Goal: Task Accomplishment & Management: Manage account settings

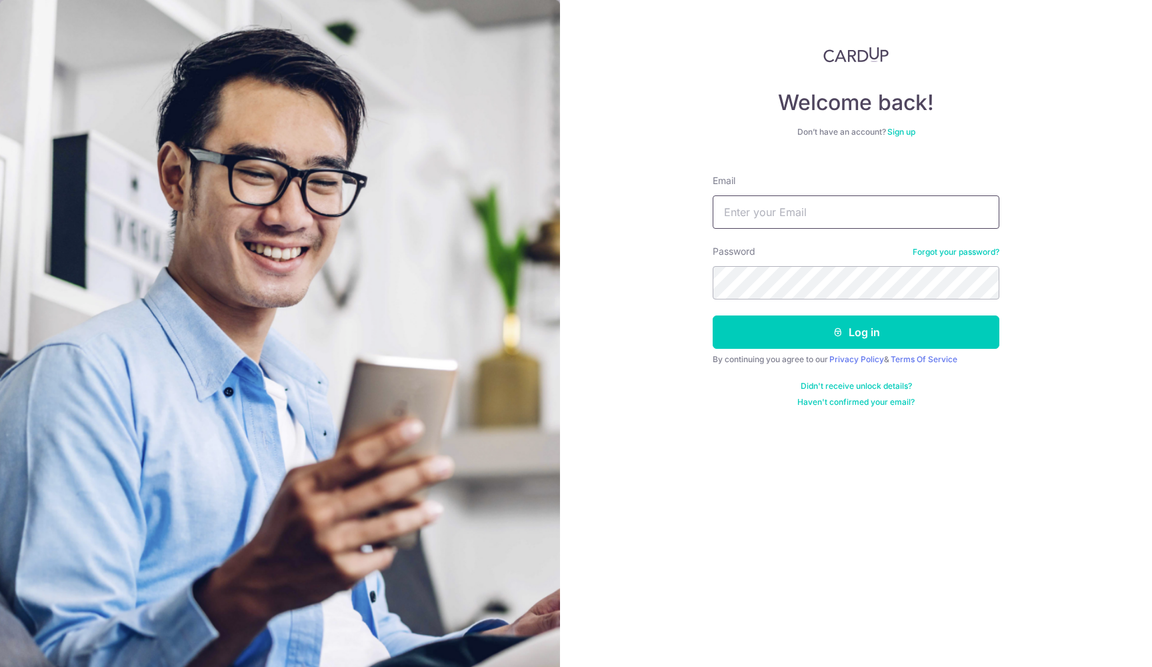
type input "[PERSON_NAME][EMAIL_ADDRESS][DOMAIN_NAME]"
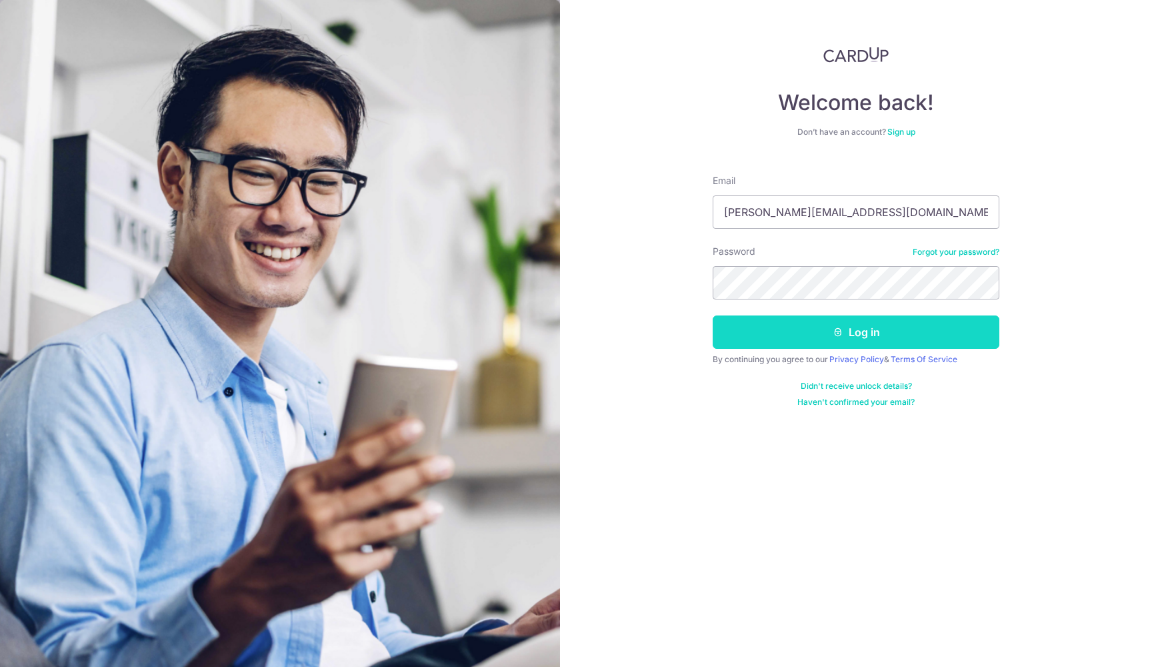
click at [815, 335] on button "Log in" at bounding box center [855, 331] width 287 height 33
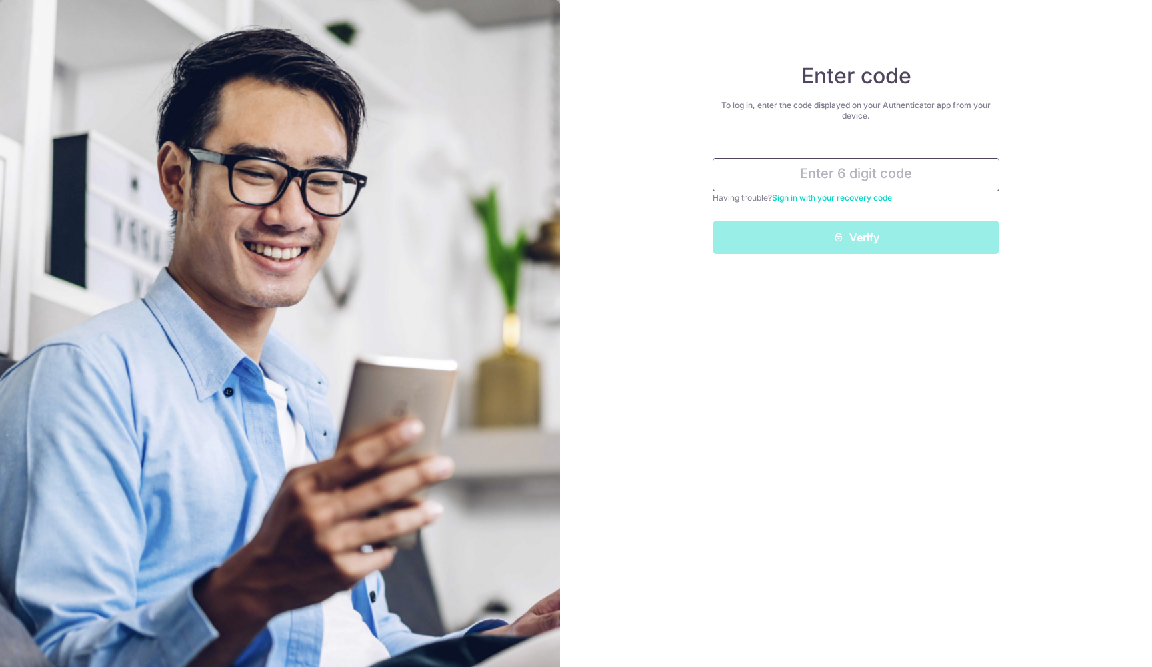
click at [838, 177] on input "text" at bounding box center [855, 174] width 287 height 33
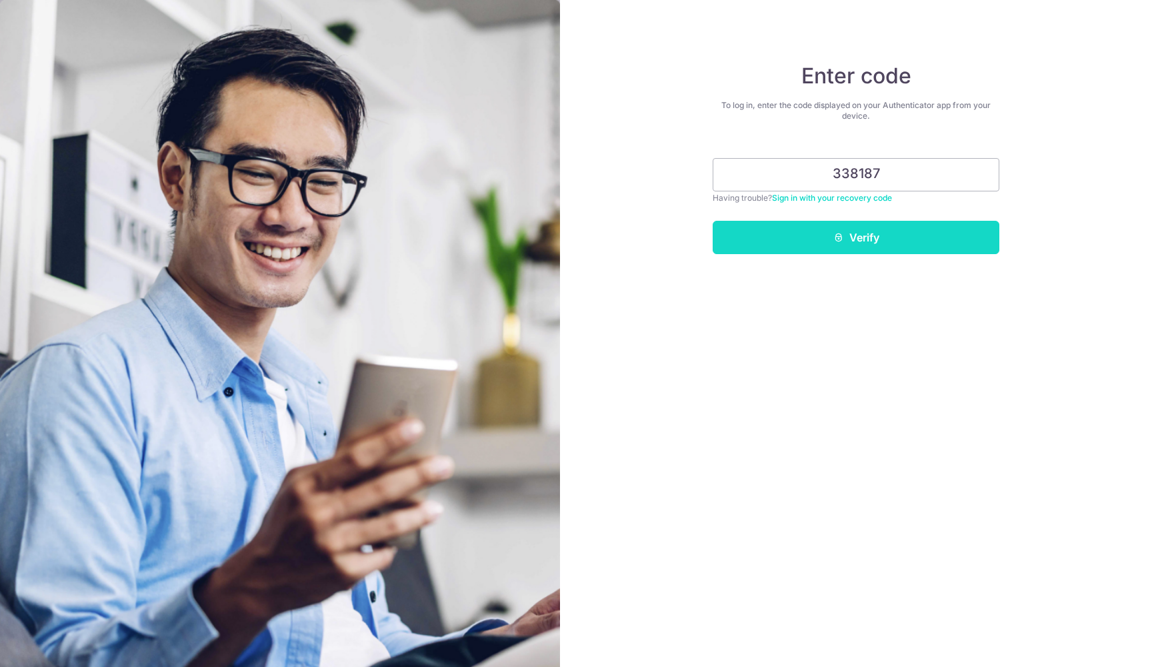
type input "338187"
click at [912, 237] on button "Verify" at bounding box center [855, 237] width 287 height 33
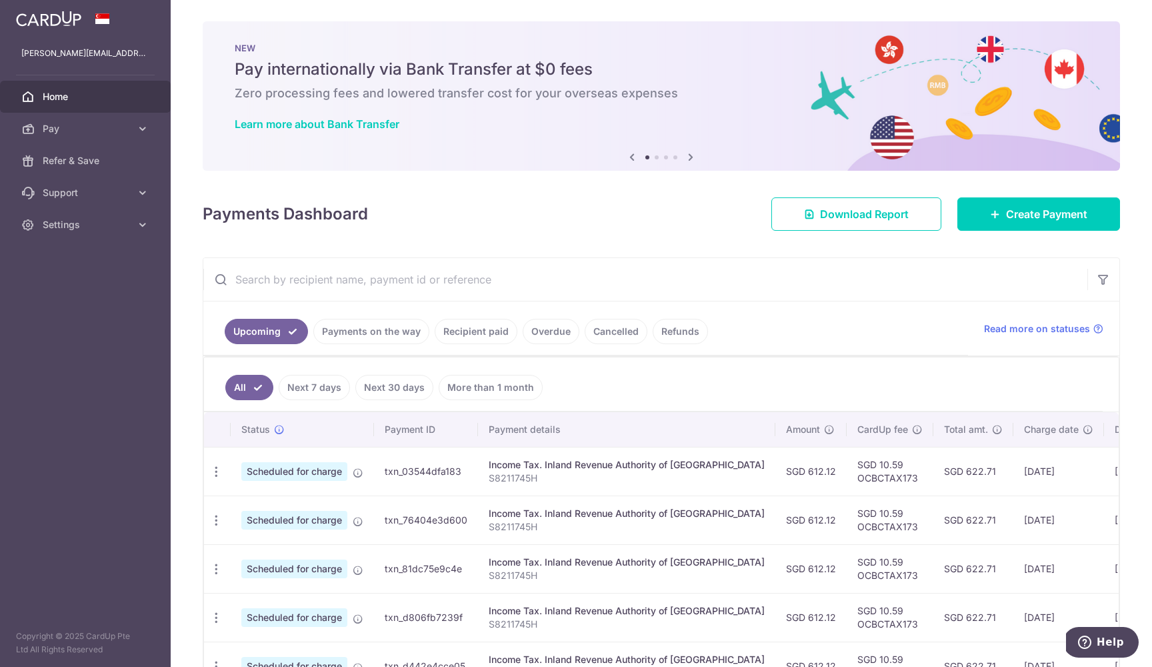
scroll to position [96, 0]
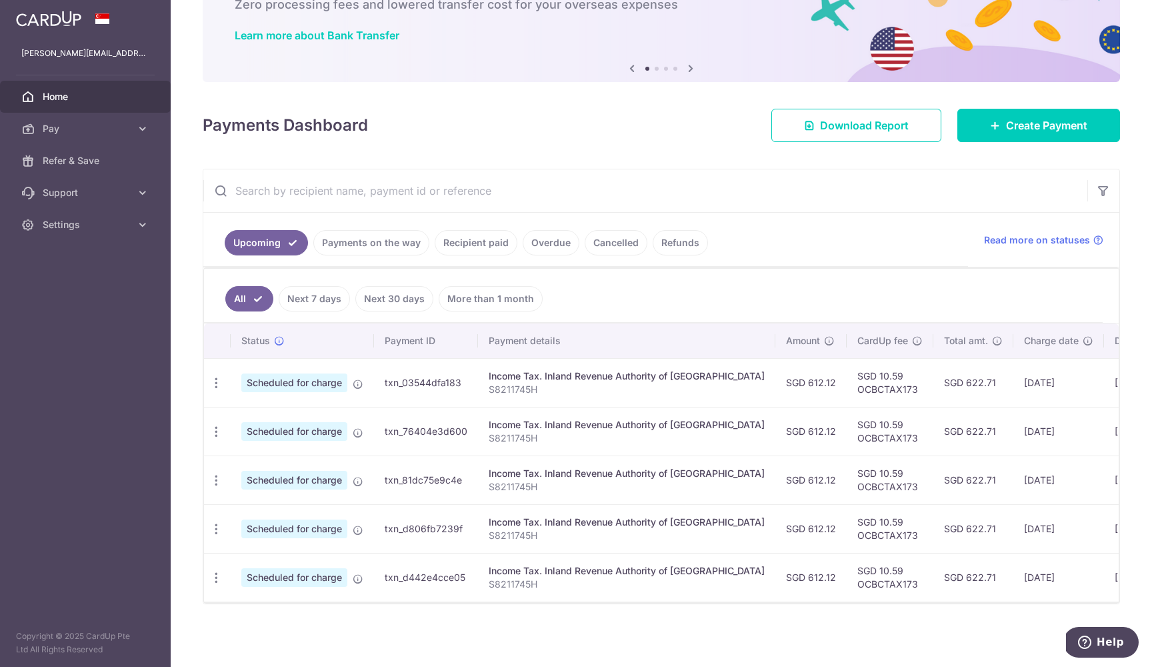
click at [379, 230] on link "Payments on the way" at bounding box center [371, 242] width 116 height 25
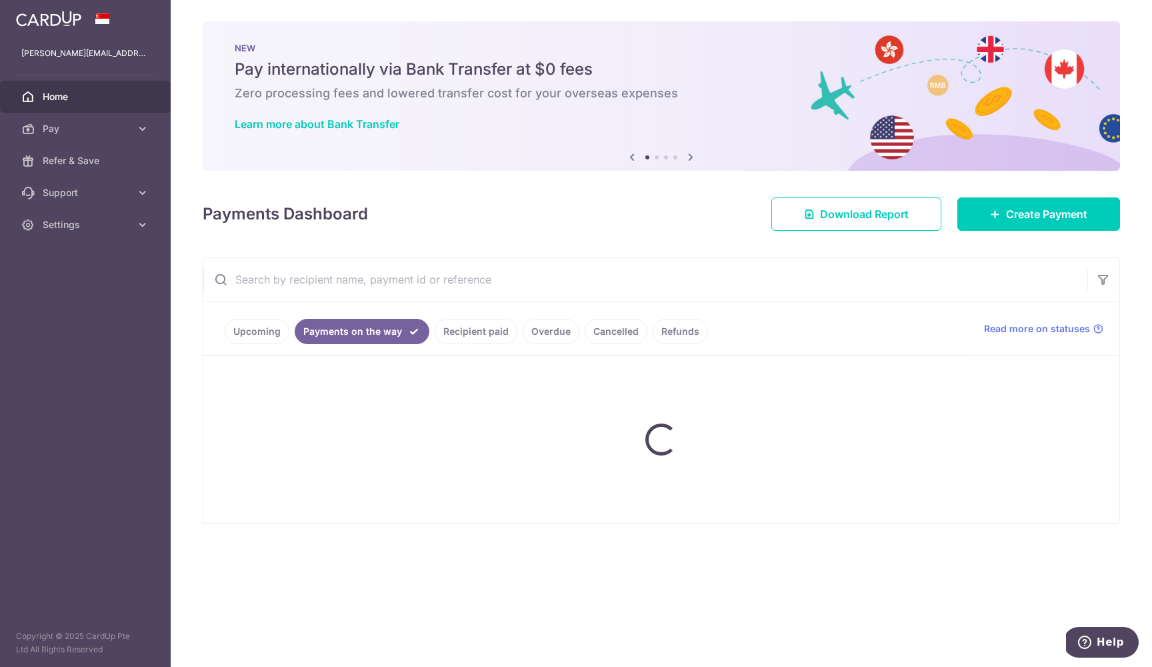
scroll to position [0, 0]
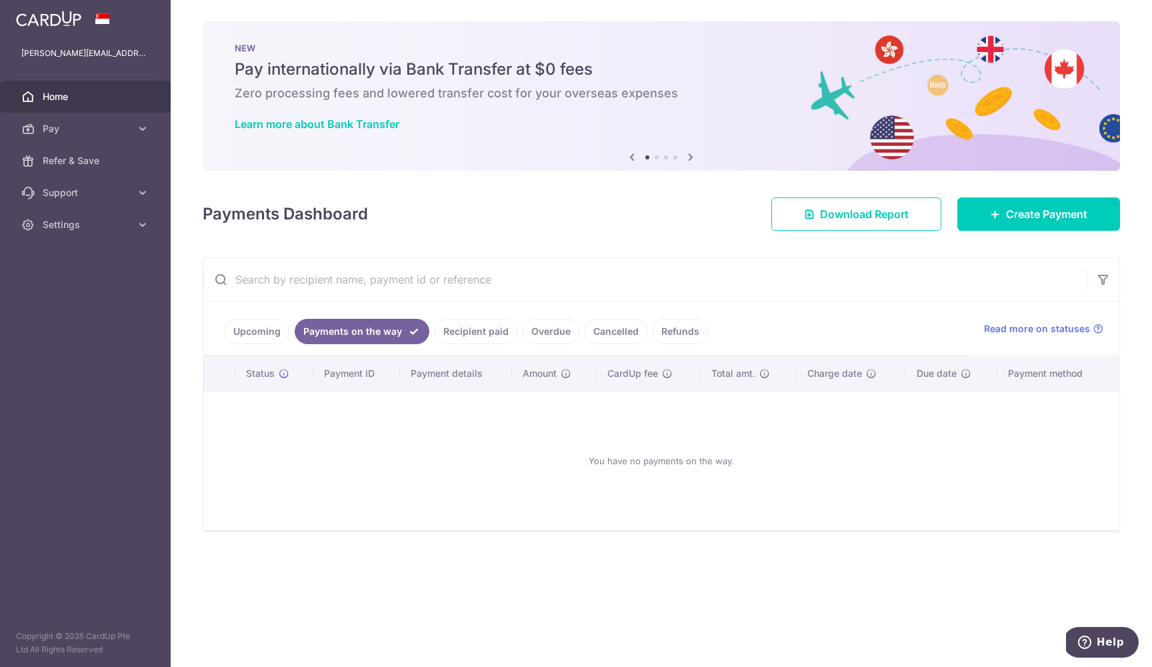
click at [467, 321] on link "Recipient paid" at bounding box center [476, 331] width 83 height 25
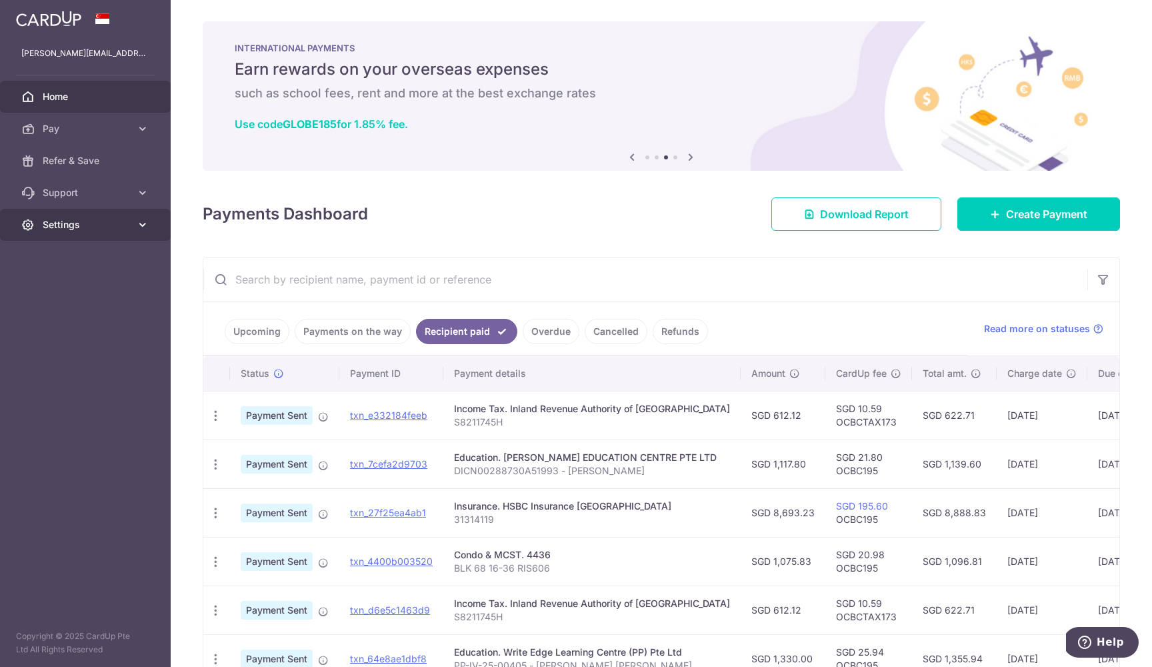
click at [75, 232] on link "Settings" at bounding box center [85, 225] width 171 height 32
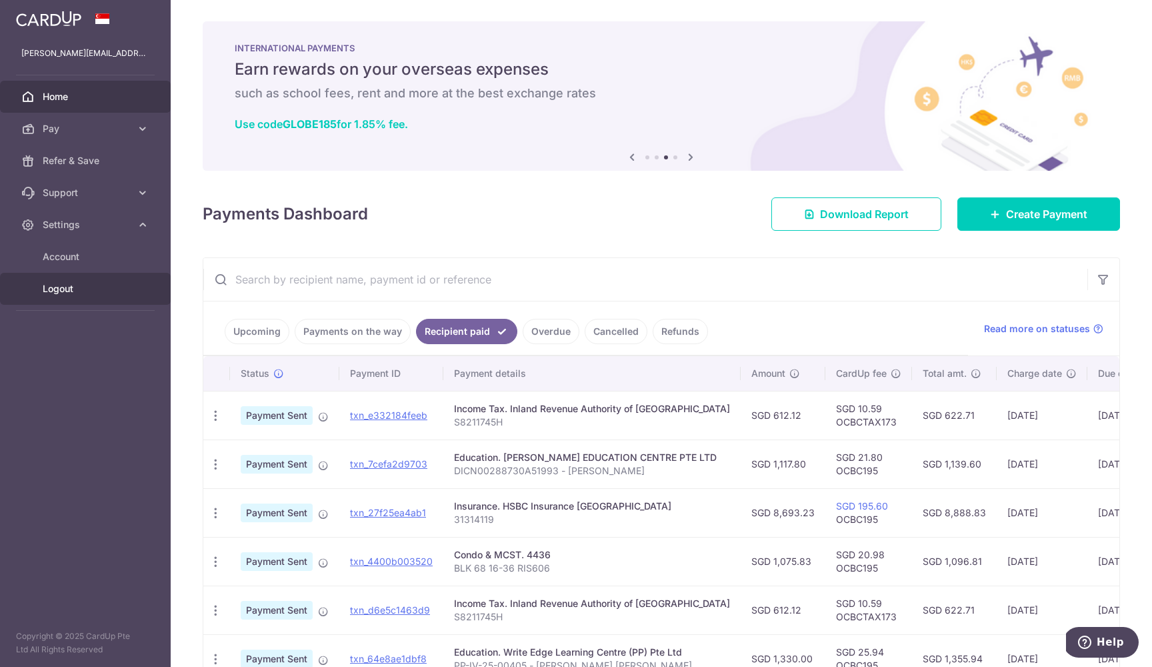
click at [83, 295] on span "Logout" at bounding box center [87, 288] width 88 height 13
